Goal: Navigation & Orientation: Find specific page/section

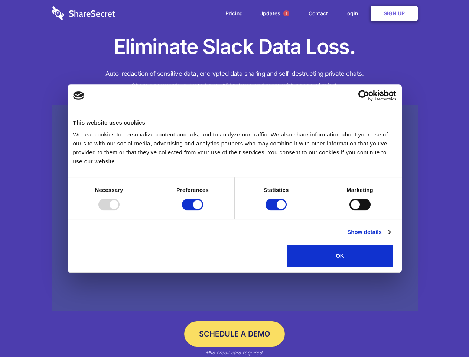
click at [120, 210] on div at bounding box center [108, 204] width 21 height 12
click at [203, 210] on input "Preferences" at bounding box center [192, 204] width 21 height 12
checkbox input "false"
click at [277, 210] on input "Statistics" at bounding box center [276, 204] width 21 height 12
checkbox input "false"
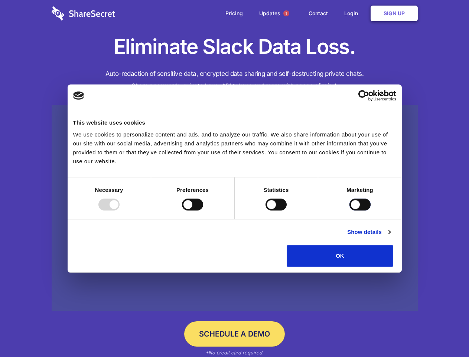
click at [350, 210] on input "Marketing" at bounding box center [360, 204] width 21 height 12
checkbox input "true"
click at [391, 236] on link "Show details" at bounding box center [368, 231] width 43 height 9
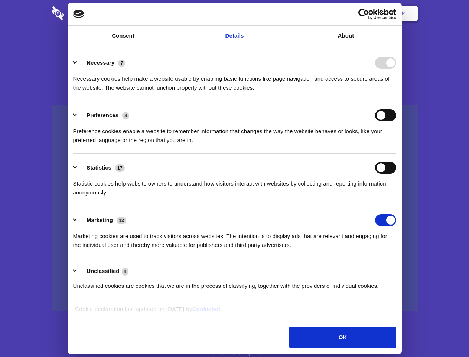
click at [396, 101] on li "Necessary 7 Necessary cookies help make a website usable by enabling basic func…" at bounding box center [234, 75] width 323 height 52
click at [286, 13] on span "1" at bounding box center [287, 13] width 6 height 6
